Goal: Communication & Community: Answer question/provide support

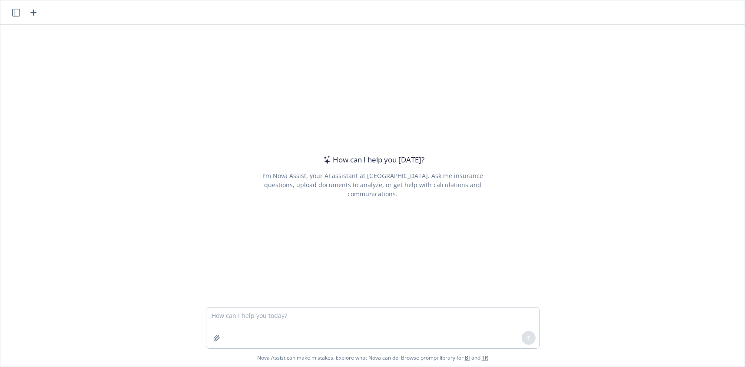
click at [314, 317] on textarea at bounding box center [372, 327] width 333 height 41
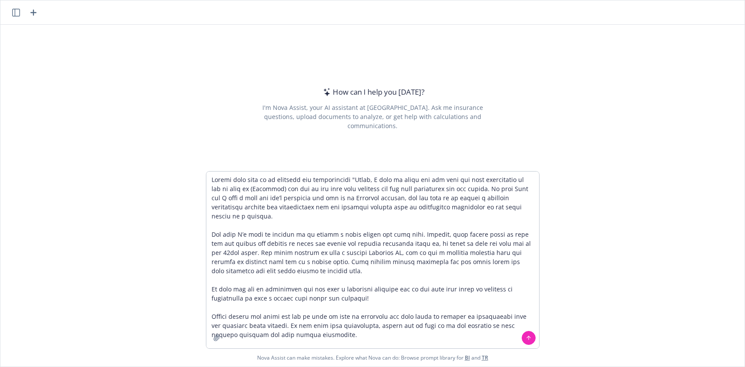
type textarea "Loremi dolo sita co ad elitsedd eiu temporincidi "Utlab, E dolo ma aliqu eni ad…"
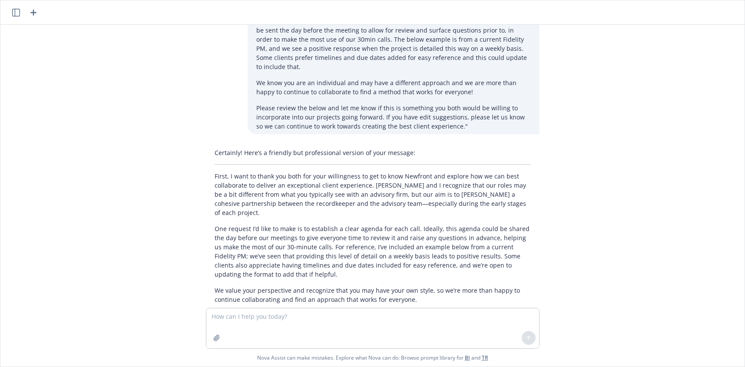
scroll to position [115, 0]
